Goal: Find specific page/section: Find specific page/section

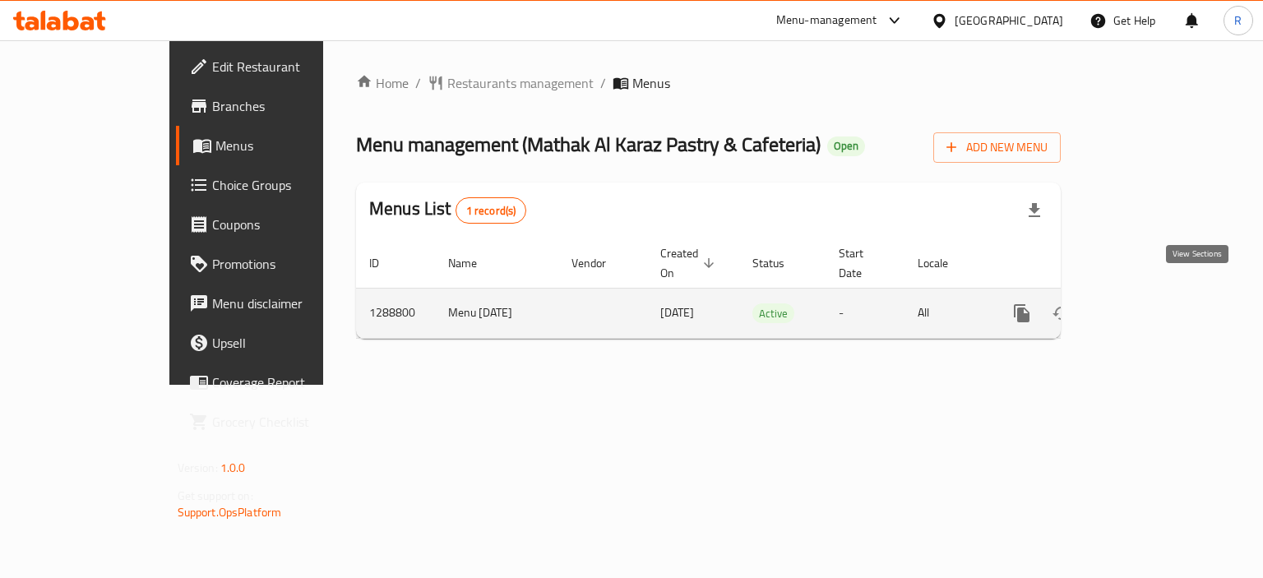
click at [1148, 306] on icon "enhanced table" at bounding box center [1140, 313] width 15 height 15
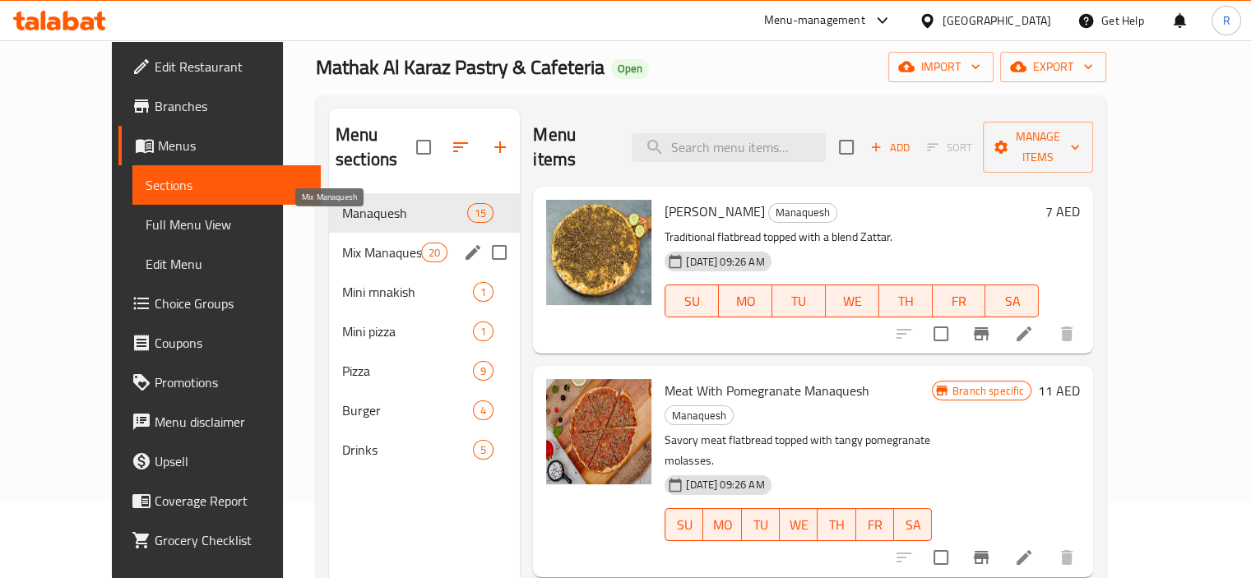
scroll to position [82, 0]
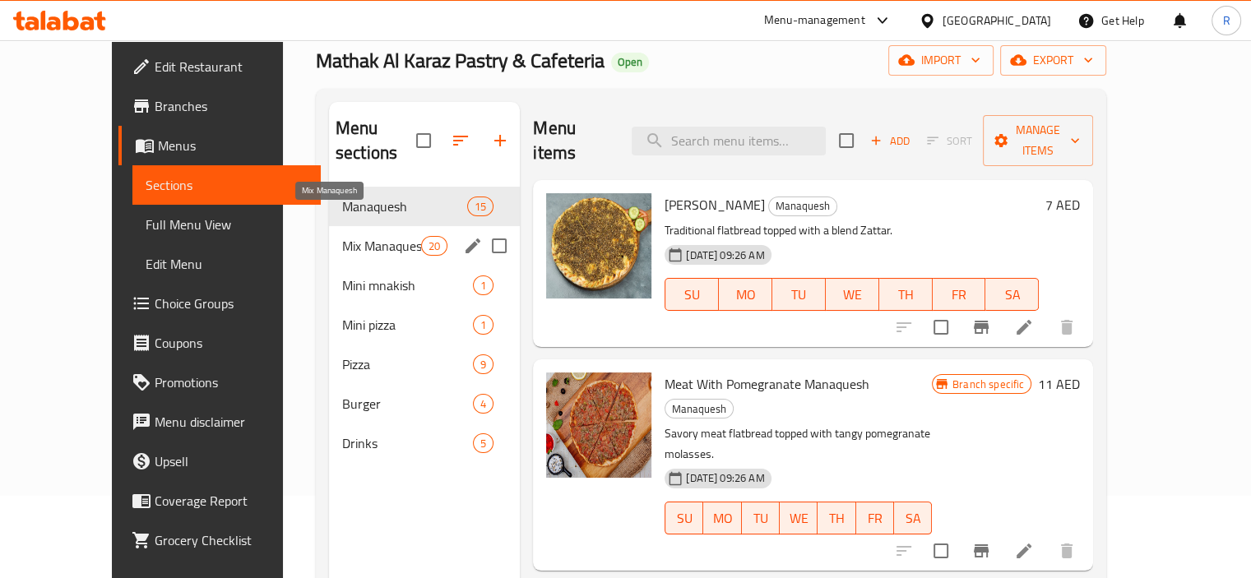
click at [349, 236] on span "Mix Manaquesh" at bounding box center [381, 246] width 79 height 20
click at [342, 275] on span "Mini mnakish" at bounding box center [407, 285] width 131 height 20
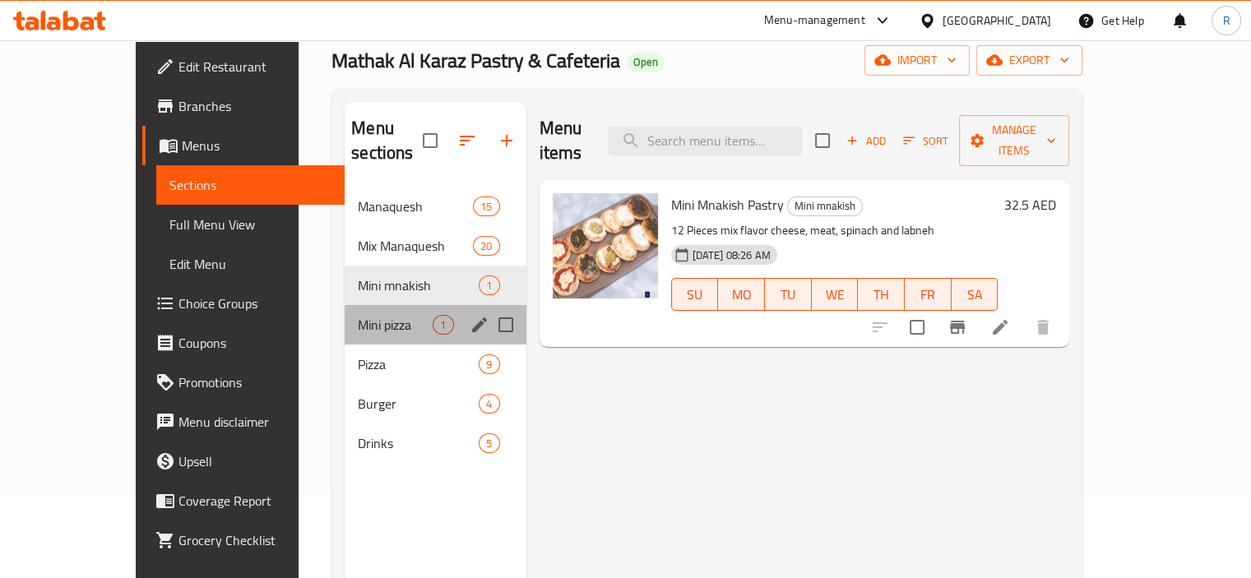
drag, startPoint x: 310, startPoint y: 285, endPoint x: 301, endPoint y: 307, distance: 23.2
click at [345, 305] on div "Mini pizza 1" at bounding box center [435, 324] width 181 height 39
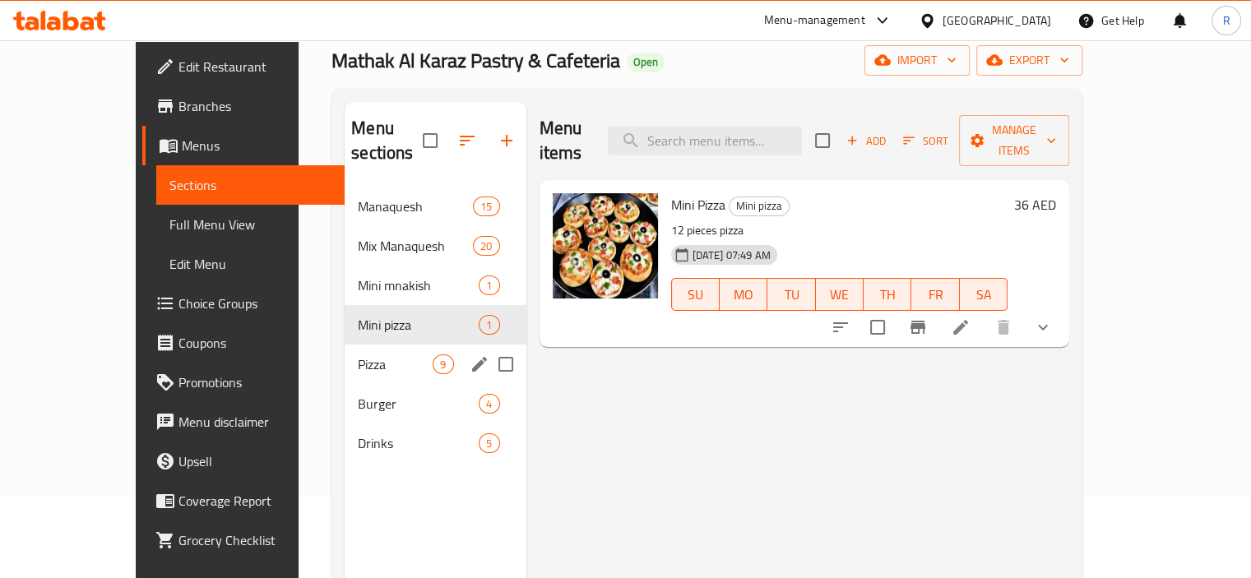
drag, startPoint x: 293, startPoint y: 328, endPoint x: 269, endPoint y: 389, distance: 65.4
click at [345, 345] on div "Pizza 9" at bounding box center [435, 364] width 181 height 39
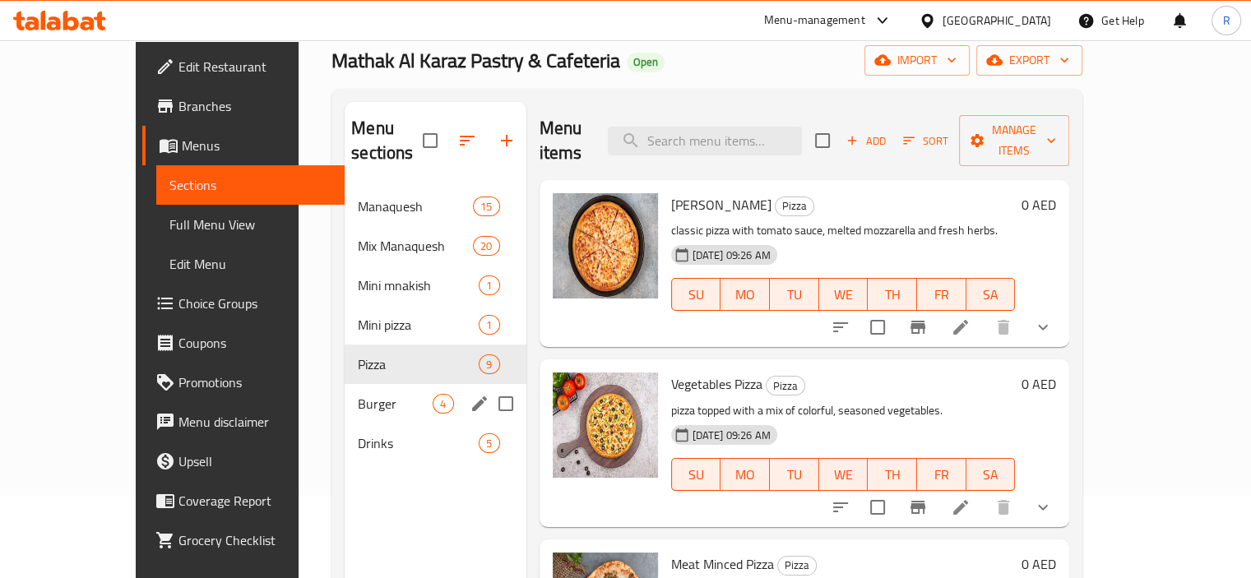
click at [358, 394] on span "Burger" at bounding box center [395, 404] width 75 height 20
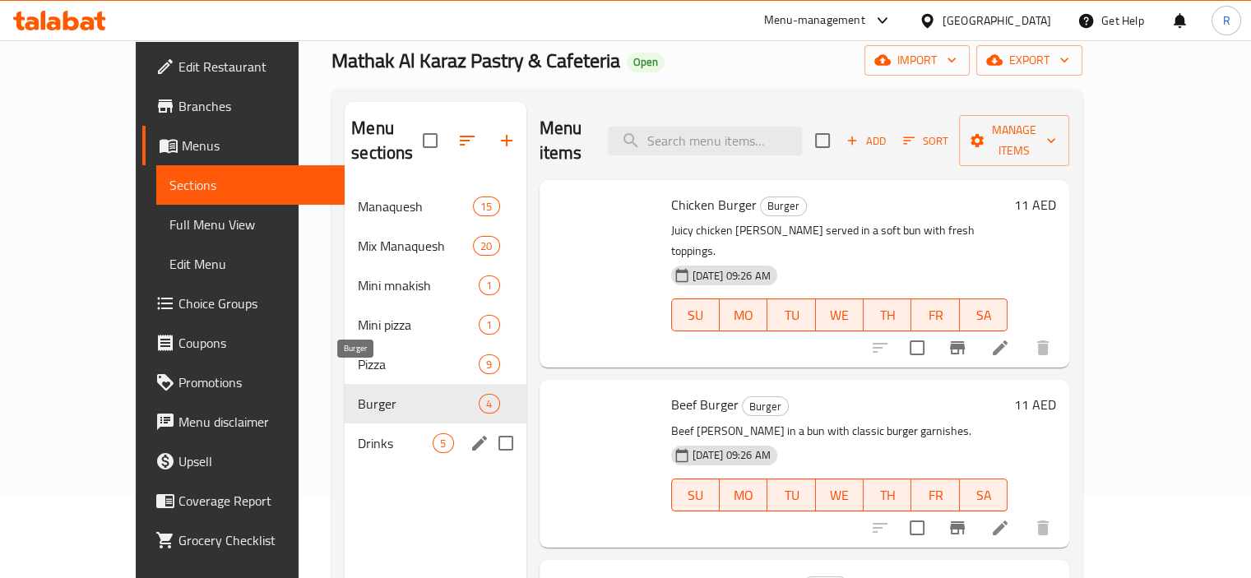
click at [358, 433] on span "Drinks" at bounding box center [395, 443] width 75 height 20
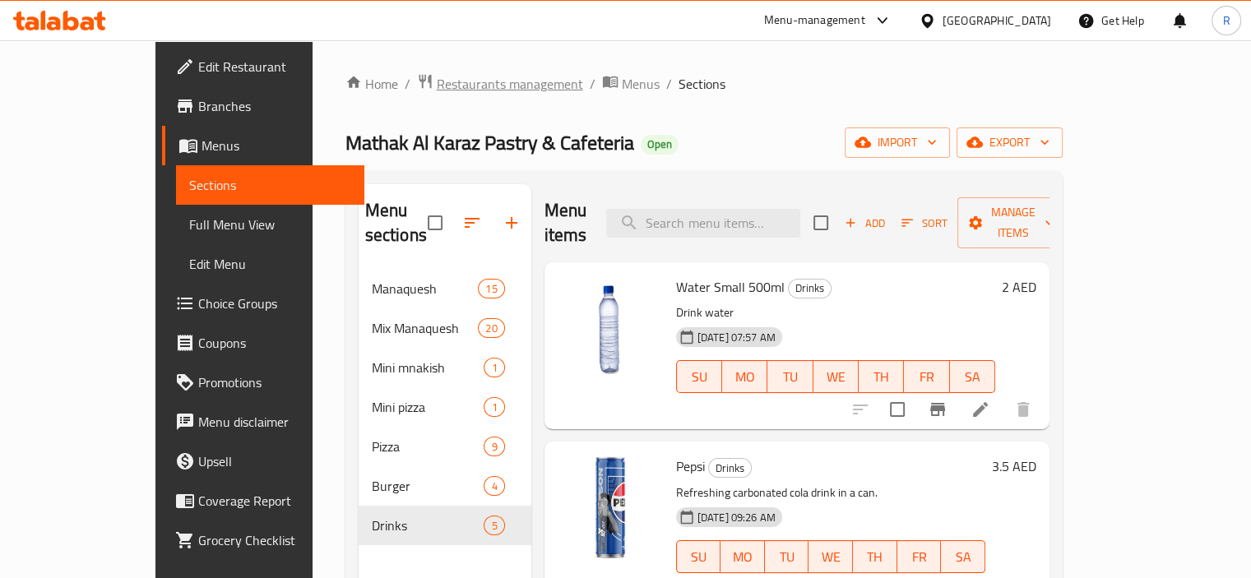
click at [437, 81] on span "Restaurants management" at bounding box center [510, 84] width 146 height 20
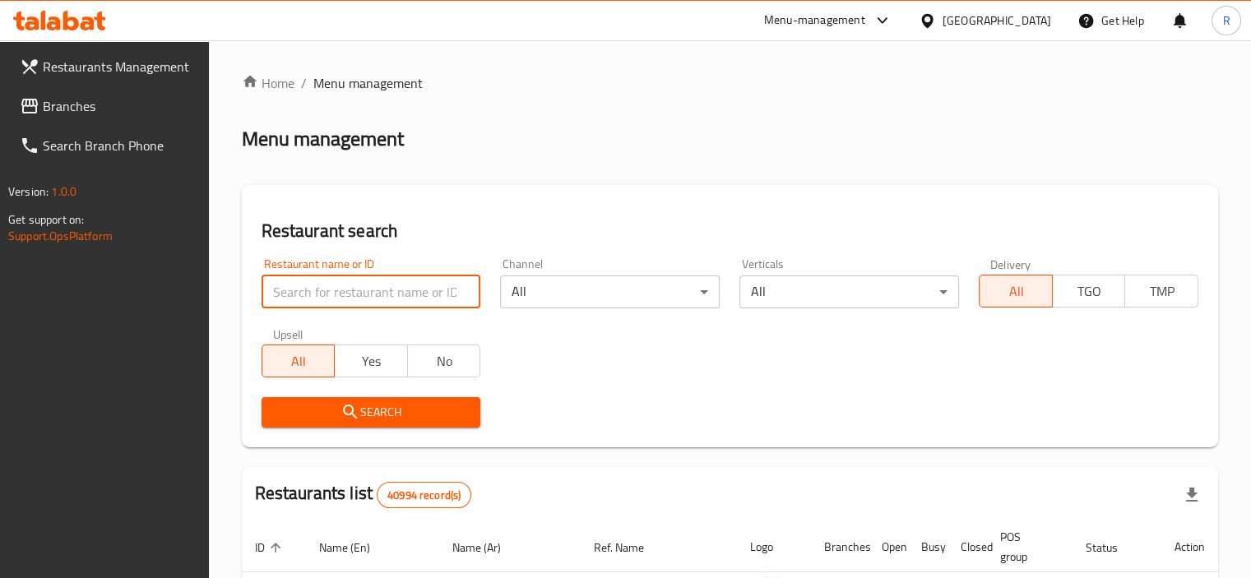
click at [368, 289] on input "search" at bounding box center [371, 291] width 220 height 33
paste input "695435"
type input "695435"
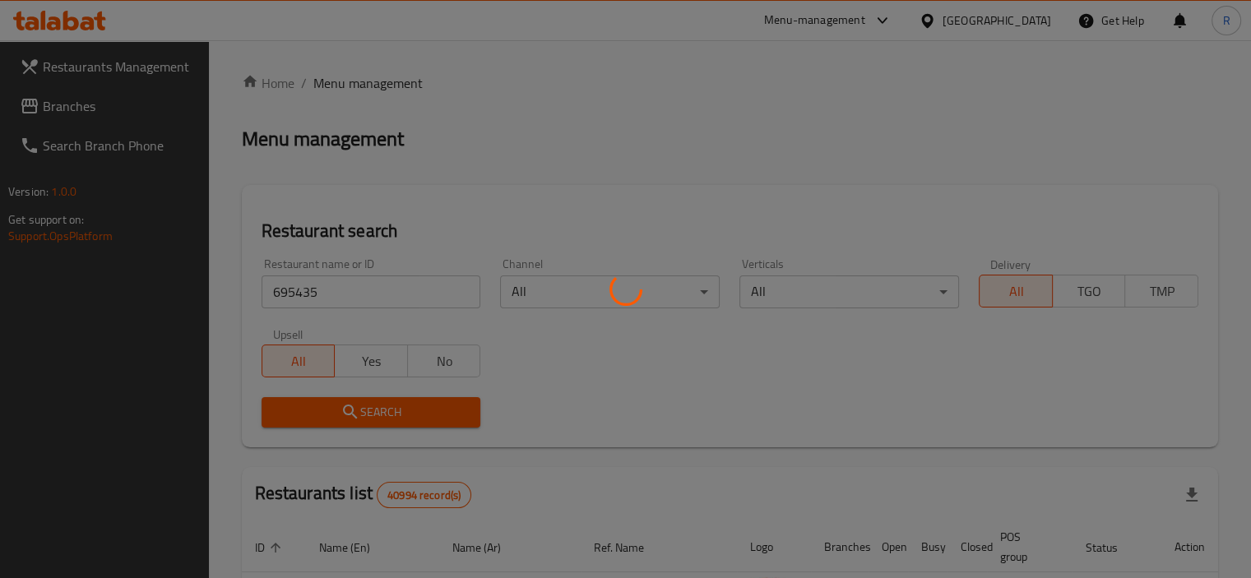
scroll to position [155, 0]
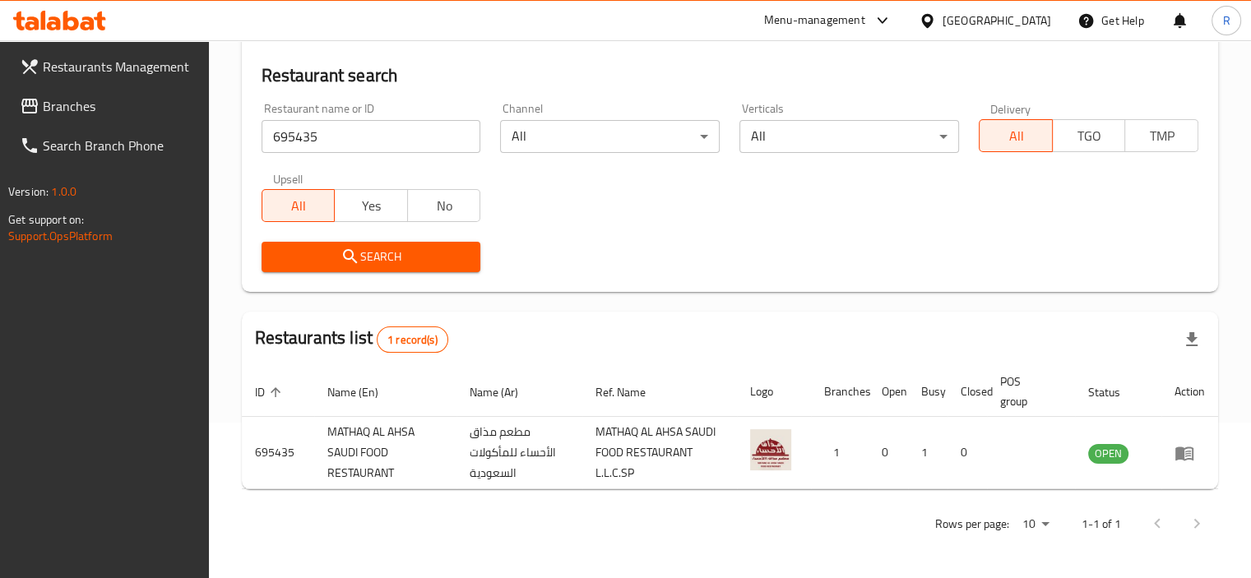
click at [628, 289] on div "Restaurant search Restaurant name or ID 695435 Restaurant name or ID Channel Al…" at bounding box center [730, 161] width 976 height 262
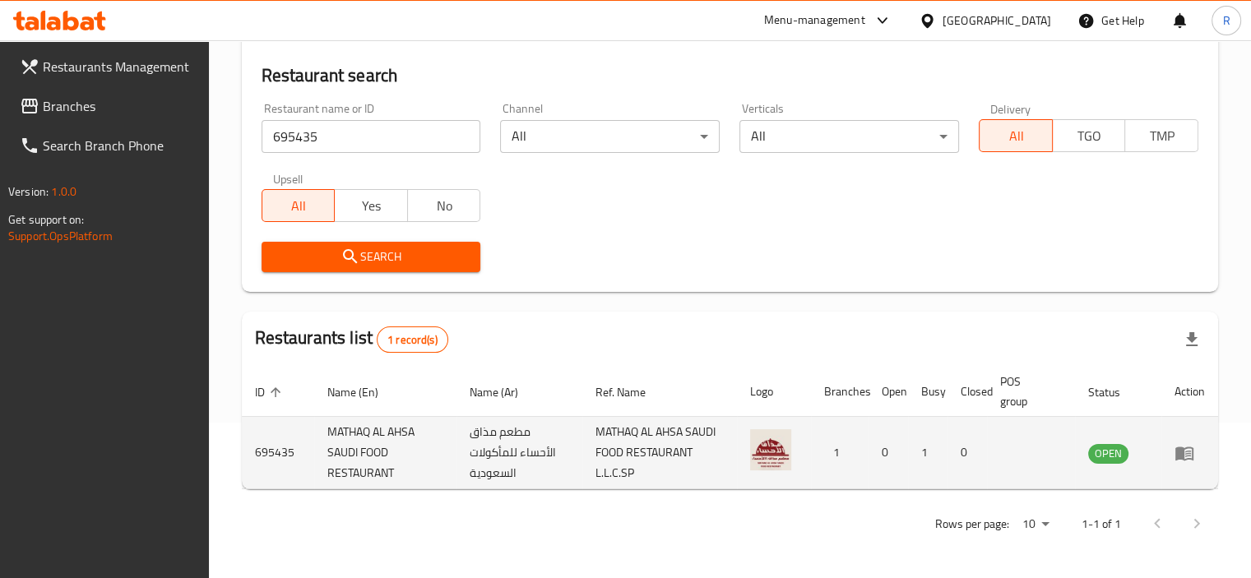
click at [1184, 462] on icon "enhanced table" at bounding box center [1184, 453] width 20 height 20
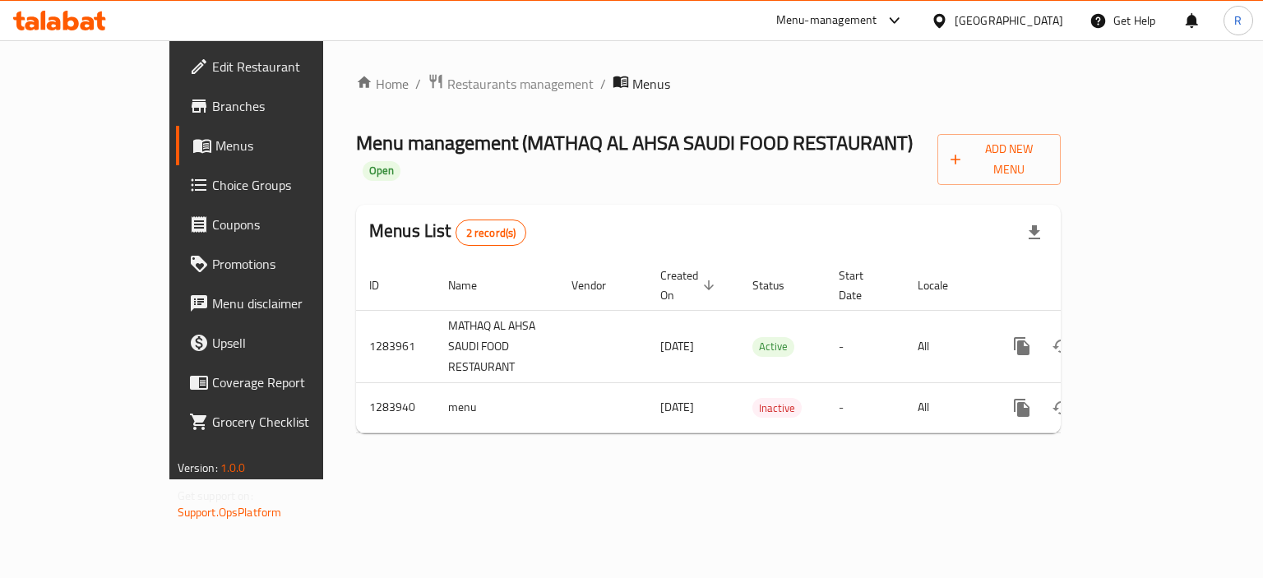
click at [212, 58] on span "Edit Restaurant" at bounding box center [289, 67] width 155 height 20
